Goal: Transaction & Acquisition: Purchase product/service

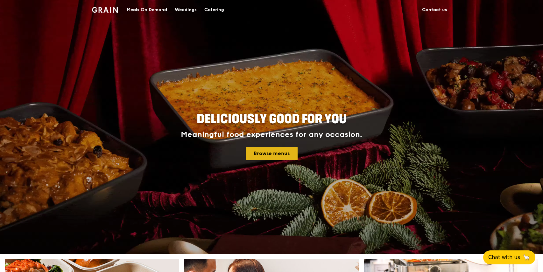
click at [258, 159] on link "Browse menus" at bounding box center [272, 153] width 52 height 13
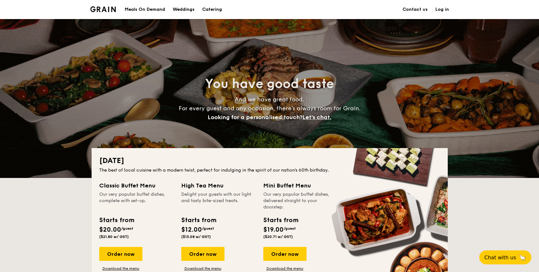
click at [146, 7] on div "Meals On Demand" at bounding box center [145, 9] width 40 height 19
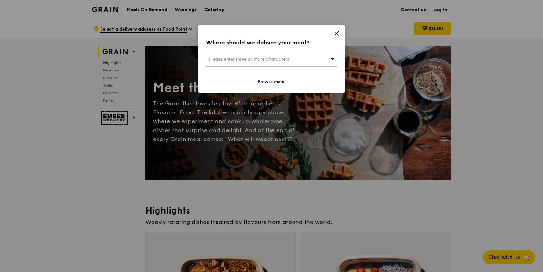
click at [289, 59] on span "Please enter three or more characters" at bounding box center [249, 59] width 80 height 5
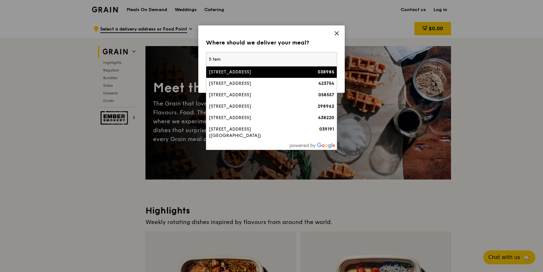
type input "5 tem"
click at [291, 74] on div "[STREET_ADDRESS]" at bounding box center [256, 72] width 94 height 6
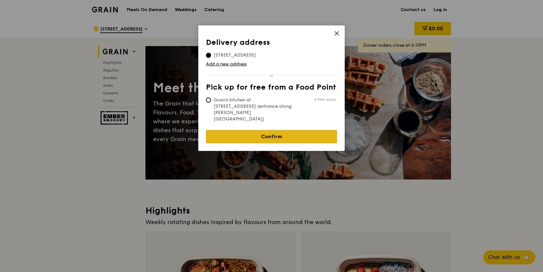
click at [250, 130] on link "Confirm" at bounding box center [271, 136] width 131 height 13
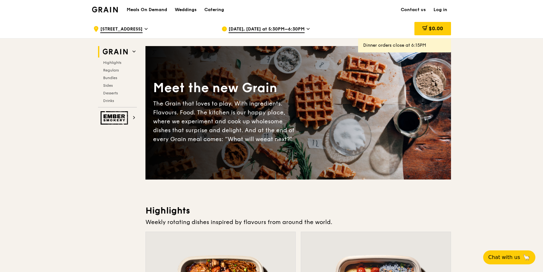
click at [235, 30] on span "[DATE], [DATE] at 5:30PM–6:30PM" at bounding box center [266, 29] width 76 height 7
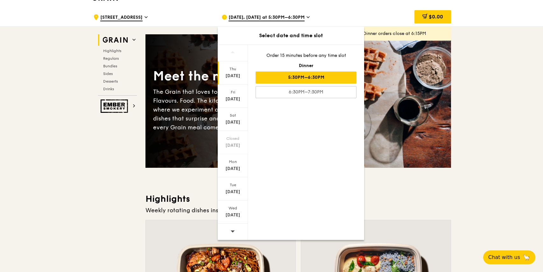
scroll to position [12, 0]
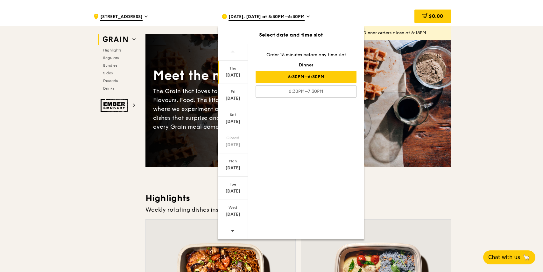
click at [234, 229] on icon at bounding box center [232, 230] width 4 height 5
click at [230, 69] on div "Thu" at bounding box center [233, 68] width 28 height 5
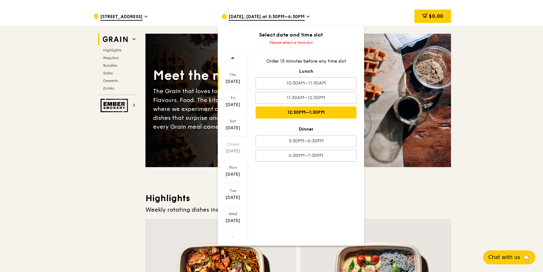
click at [320, 111] on div "12:30PM–1:30PM" at bounding box center [305, 113] width 101 height 12
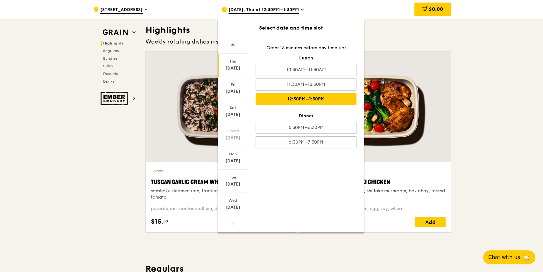
scroll to position [329, 0]
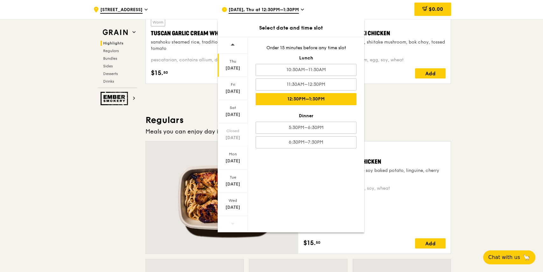
click at [430, 128] on div "Meals you can enjoy day in day out." at bounding box center [297, 131] width 305 height 9
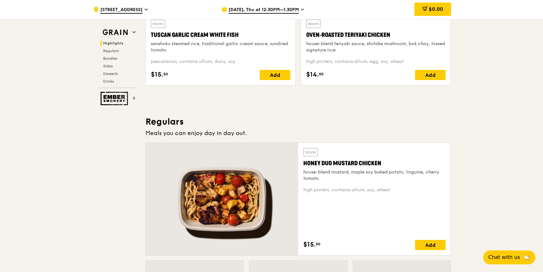
scroll to position [201, 0]
